Goal: Navigation & Orientation: Understand site structure

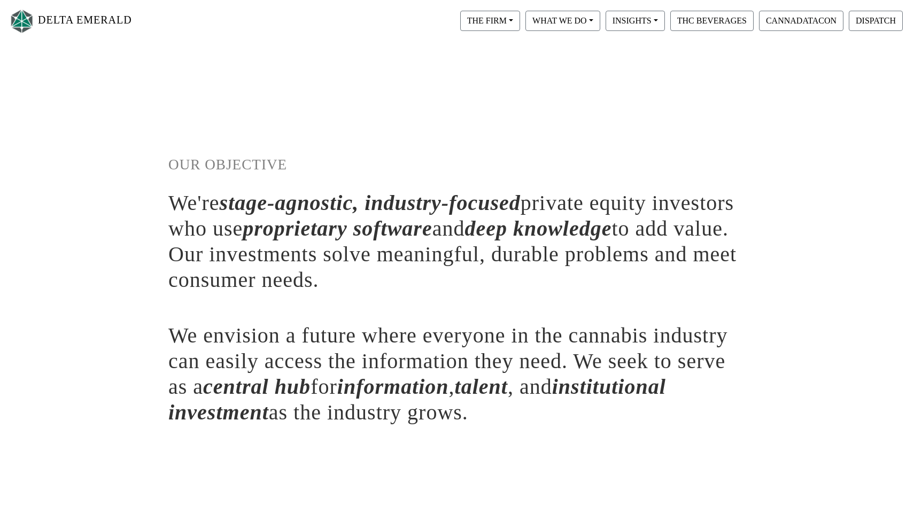
scroll to position [2, 0]
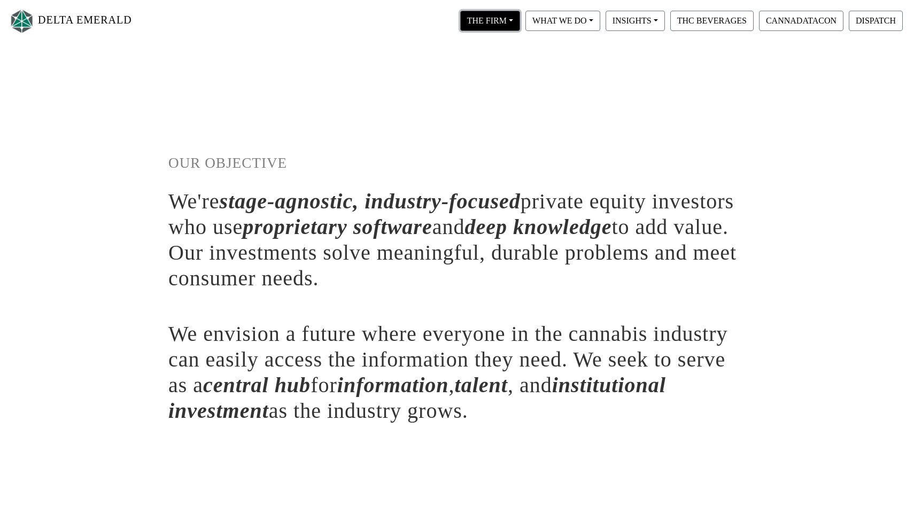
click at [474, 15] on button "THE FIRM" at bounding box center [490, 21] width 60 height 20
click at [496, 67] on link "Our People" at bounding box center [500, 65] width 84 height 17
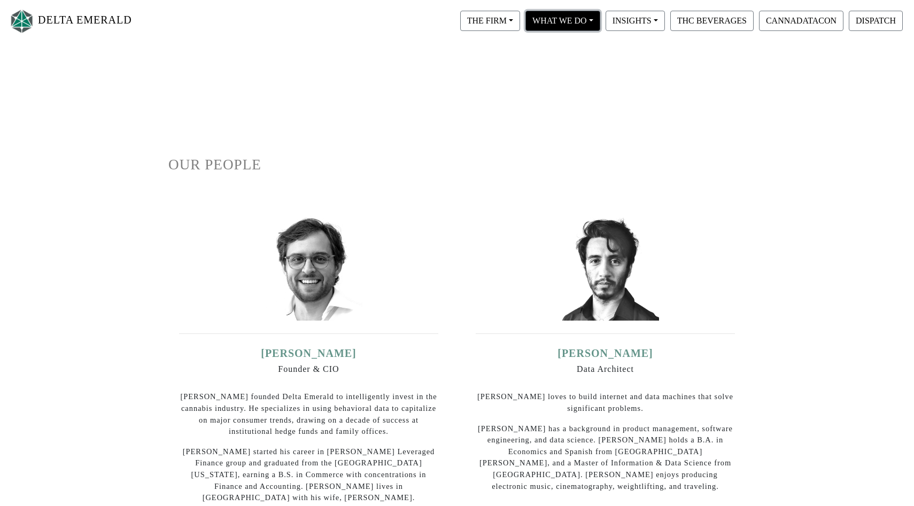
click at [559, 15] on button "WHAT WE DO" at bounding box center [562, 21] width 75 height 20
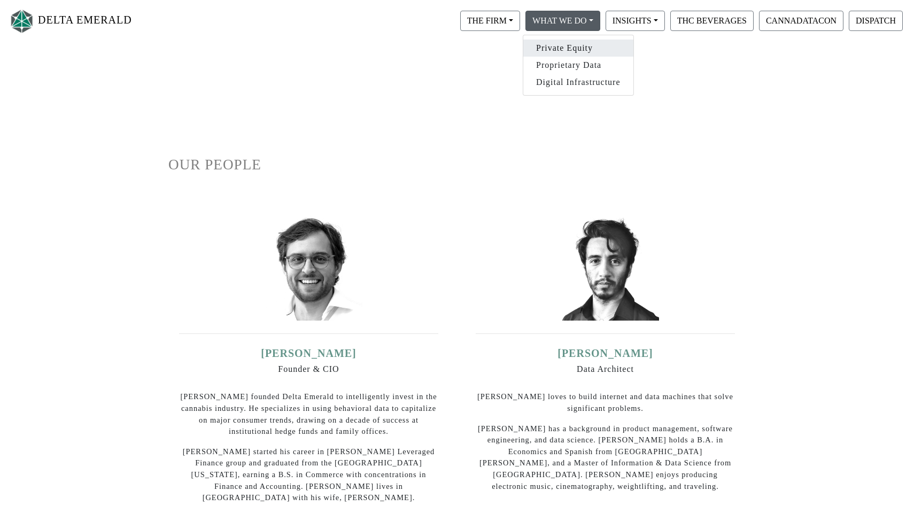
click at [571, 45] on link "Private Equity" at bounding box center [578, 48] width 110 height 17
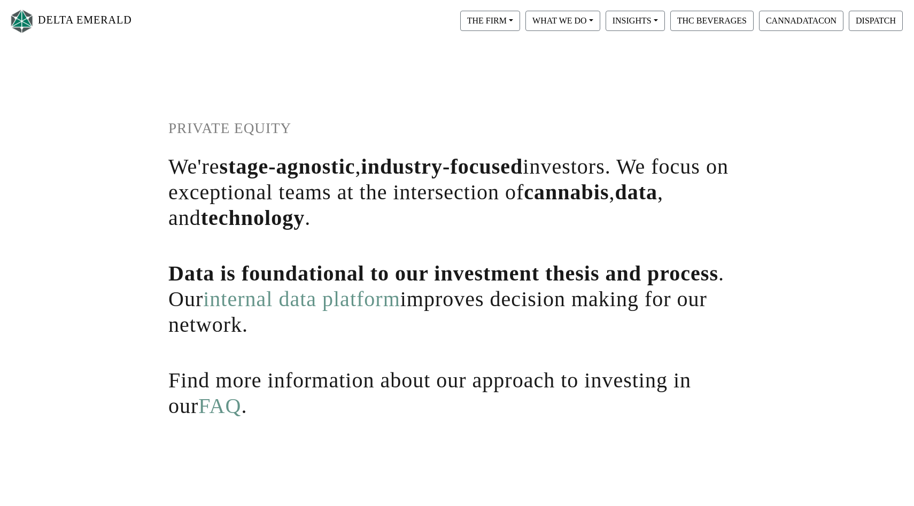
scroll to position [37, 0]
click at [630, 27] on button "INSIGHTS" at bounding box center [634, 21] width 59 height 20
click at [655, 81] on link "Delta Dispatch" at bounding box center [645, 82] width 84 height 17
click at [698, 21] on button "THC BEVERAGES" at bounding box center [711, 21] width 83 height 20
click at [784, 20] on button "CANNADATACON" at bounding box center [801, 21] width 84 height 20
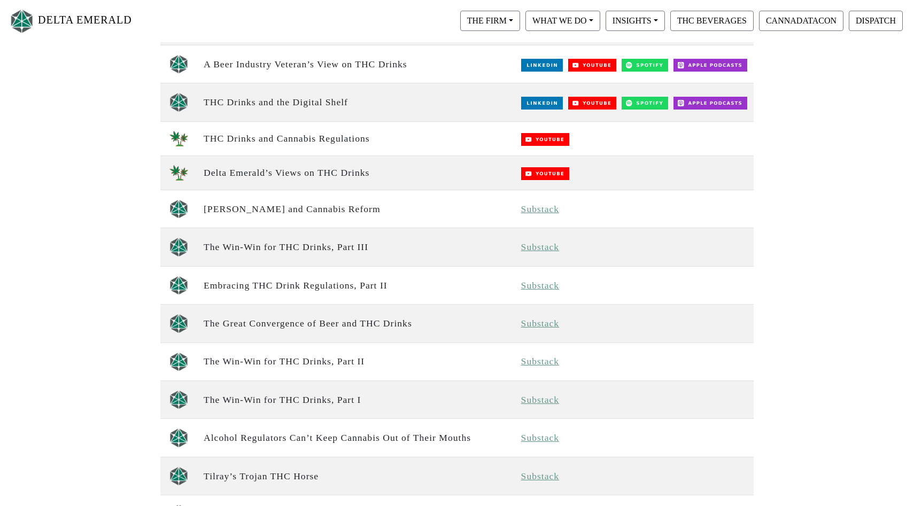
scroll to position [427, 0]
